Goal: Navigation & Orientation: Find specific page/section

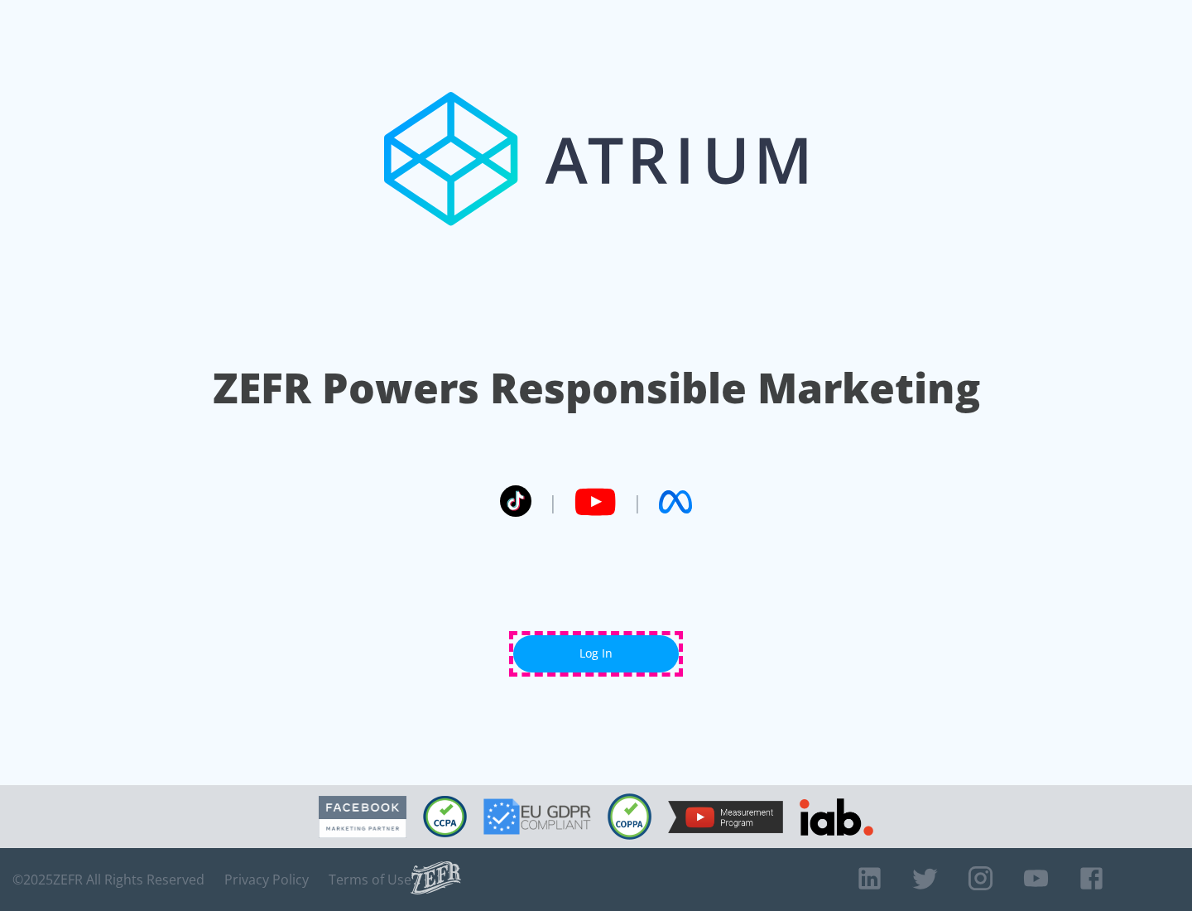
click at [596, 653] on link "Log In" at bounding box center [596, 653] width 166 height 37
